Goal: Navigation & Orientation: Find specific page/section

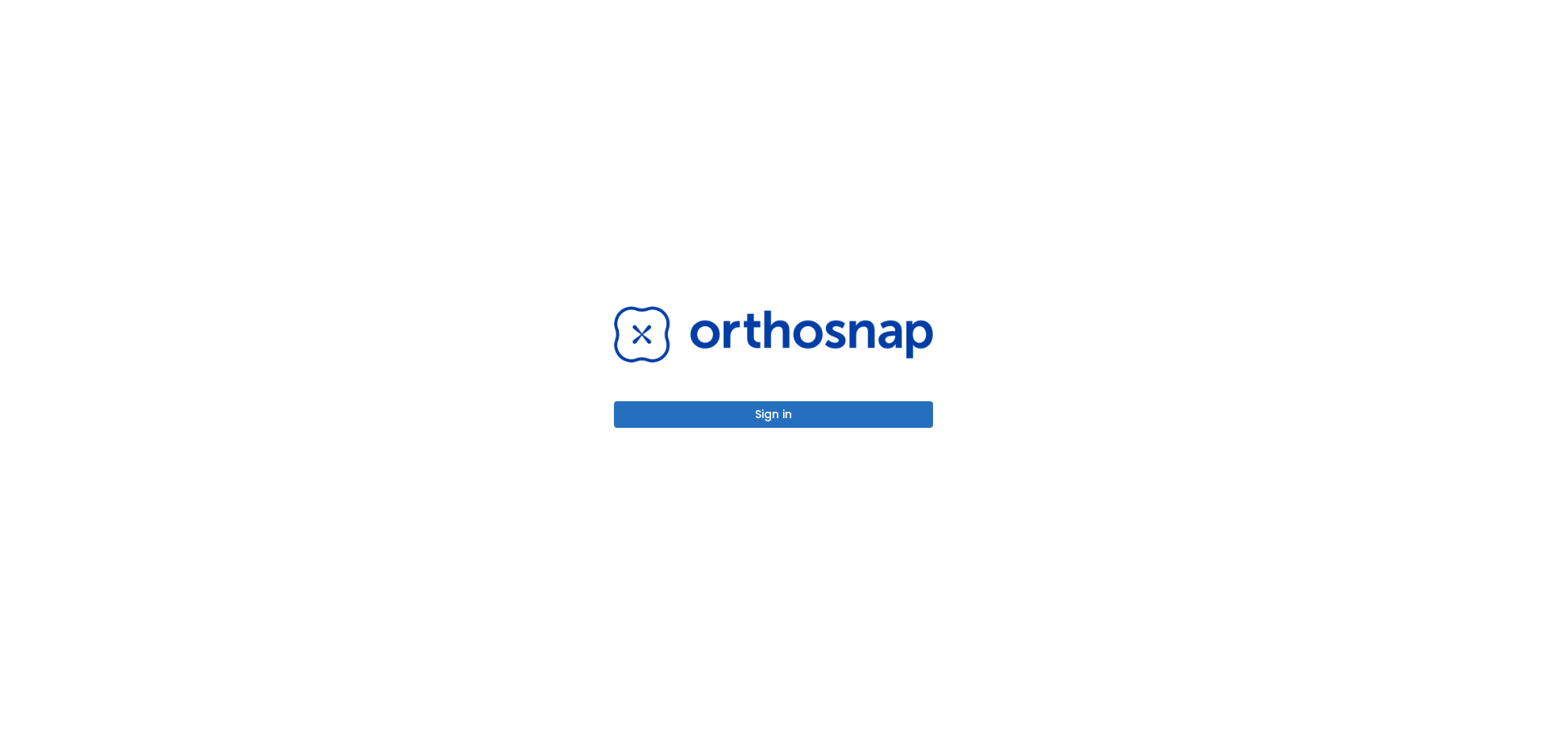
click at [794, 416] on button "Sign in" at bounding box center [773, 414] width 319 height 27
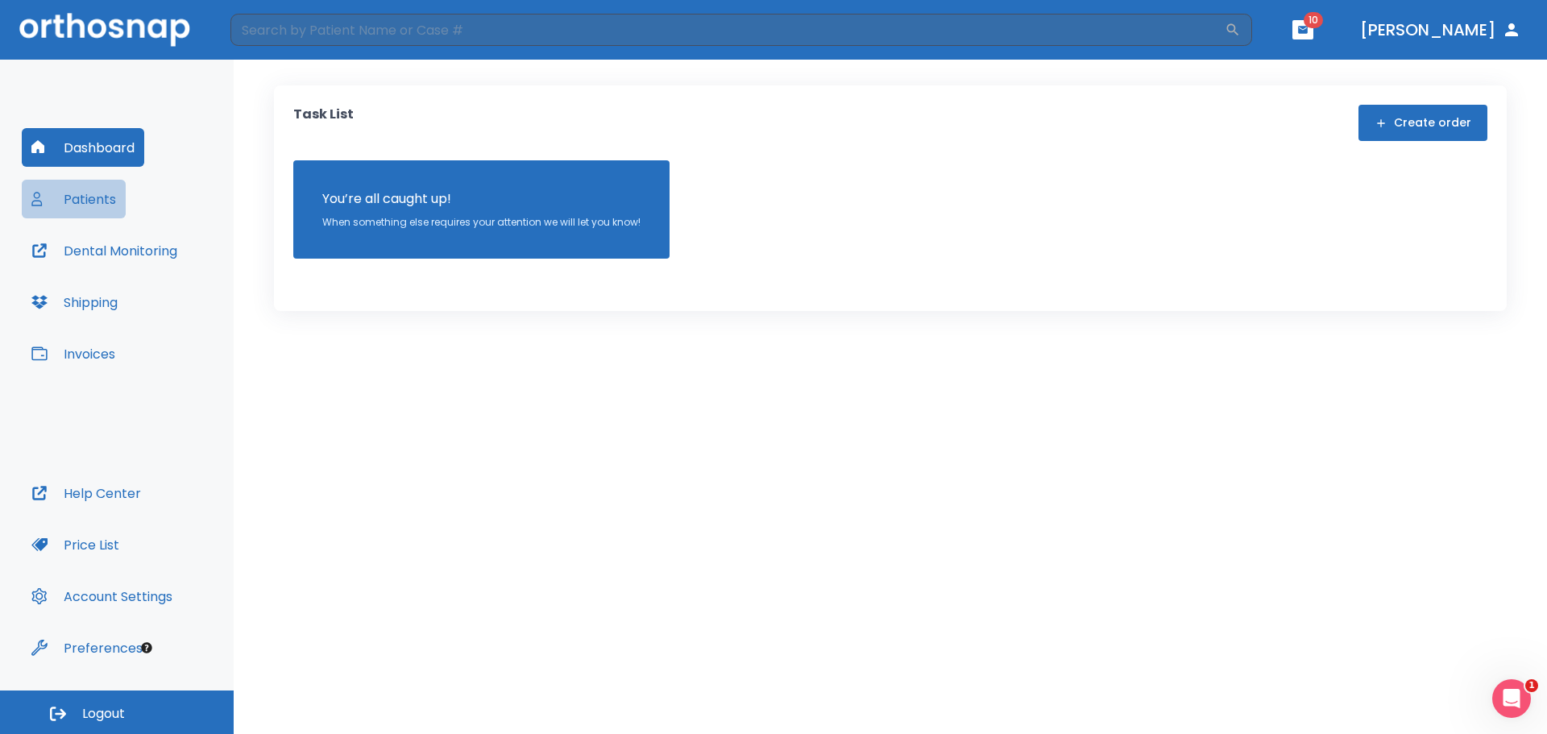
click at [78, 197] on button "Patients" at bounding box center [74, 199] width 104 height 39
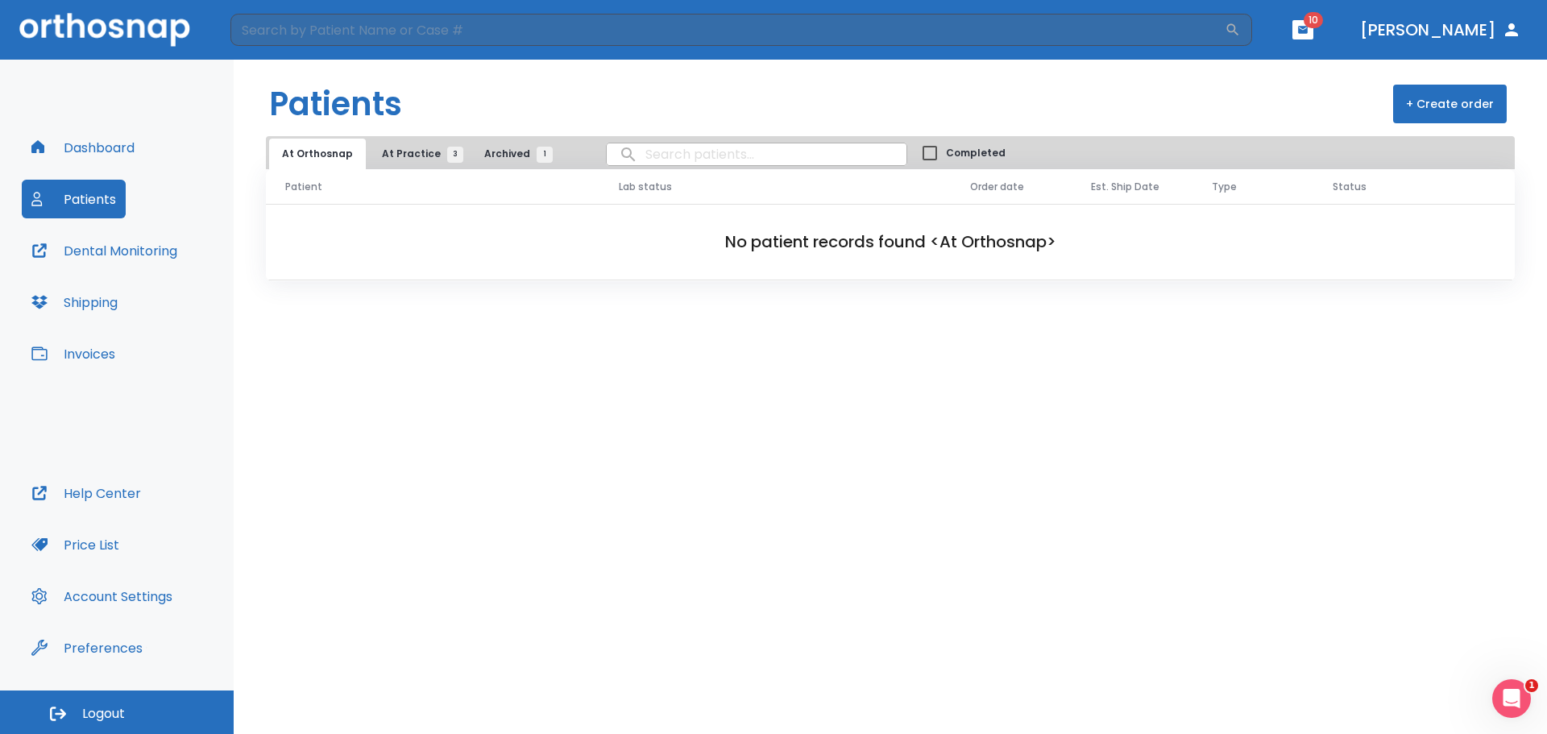
click at [412, 141] on button "At Practice 3" at bounding box center [418, 154] width 99 height 31
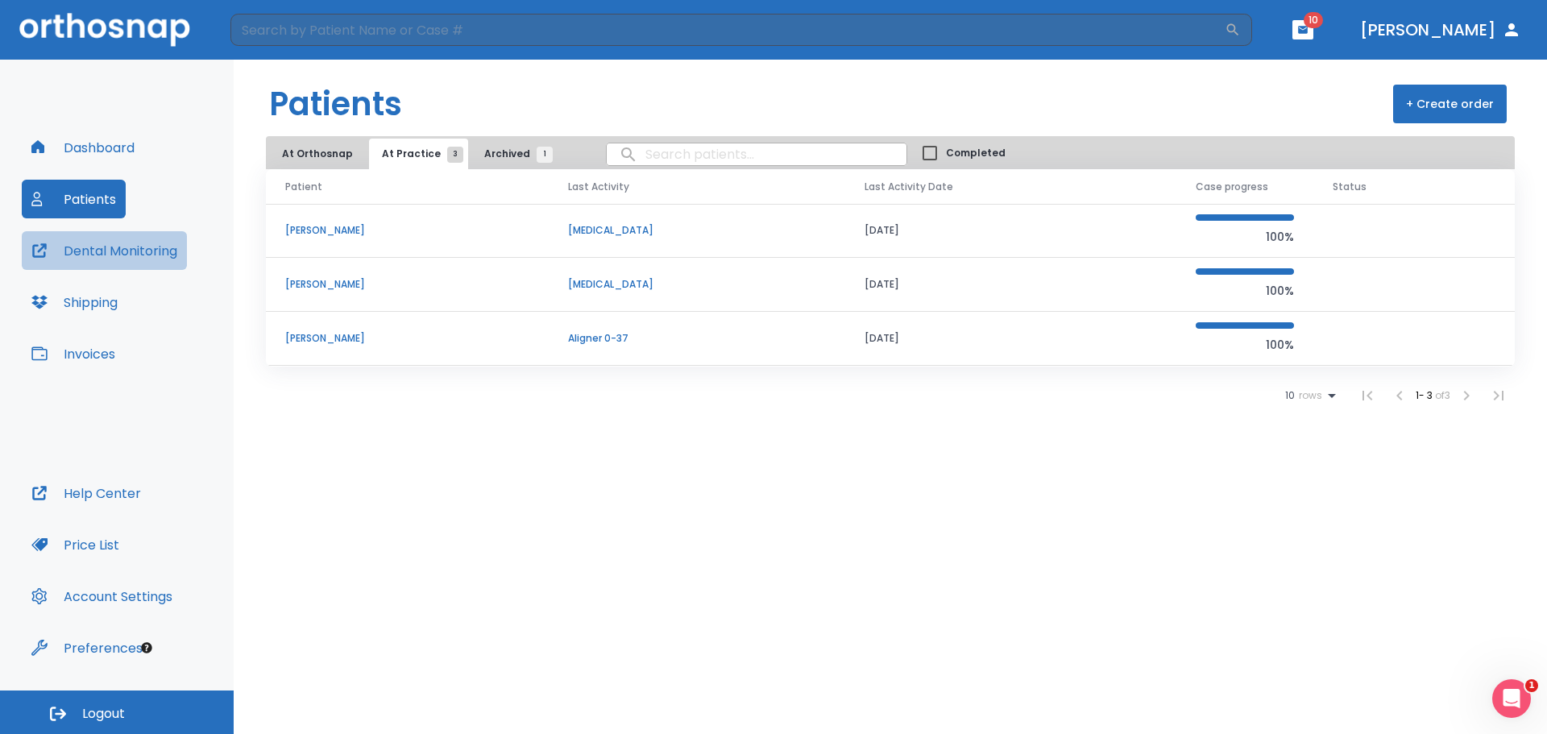
click at [92, 244] on button "Dental Monitoring" at bounding box center [104, 250] width 165 height 39
